Goal: Task Accomplishment & Management: Manage account settings

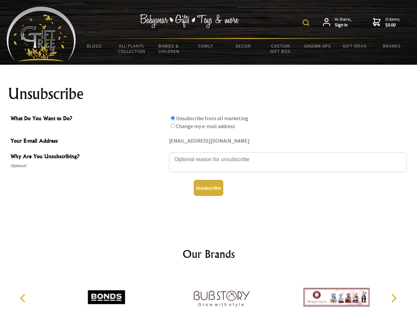
click at [307, 23] on img at bounding box center [306, 22] width 7 height 7
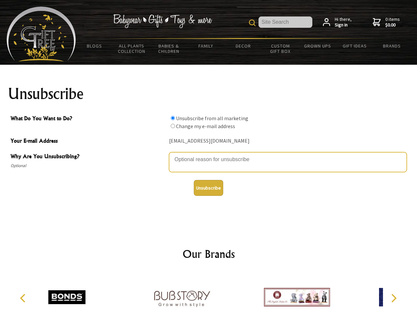
click at [209, 155] on textarea "Why Are You Unsubscribing?" at bounding box center [288, 162] width 238 height 20
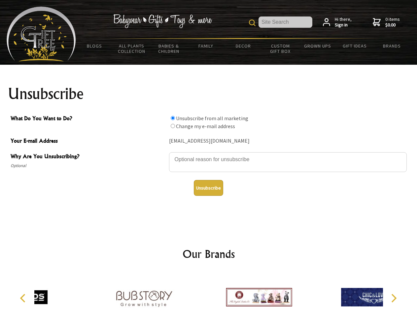
click at [173, 118] on input "What Do You Want to Do?" at bounding box center [173, 118] width 4 height 4
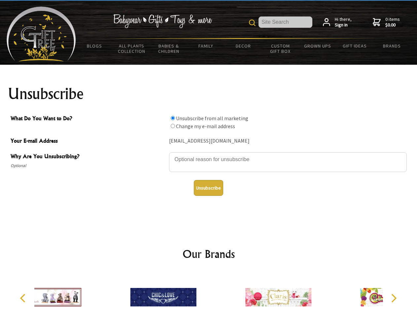
click at [173, 126] on input "What Do You Want to Do?" at bounding box center [173, 126] width 4 height 4
radio input "true"
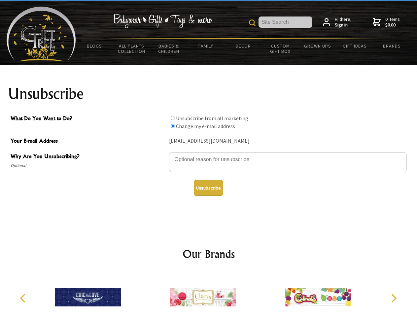
click at [208, 188] on button "Unsubscribe" at bounding box center [208, 188] width 29 height 16
click at [209, 295] on img at bounding box center [203, 298] width 66 height 50
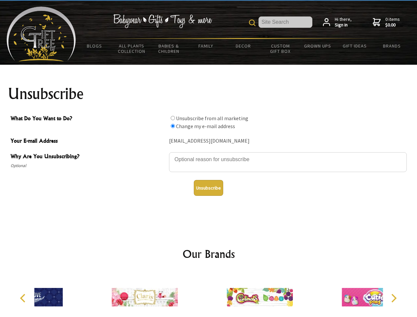
click at [24, 298] on icon "Previous" at bounding box center [23, 298] width 9 height 9
click at [394, 298] on icon "Next" at bounding box center [393, 298] width 9 height 9
